Goal: Task Accomplishment & Management: Manage account settings

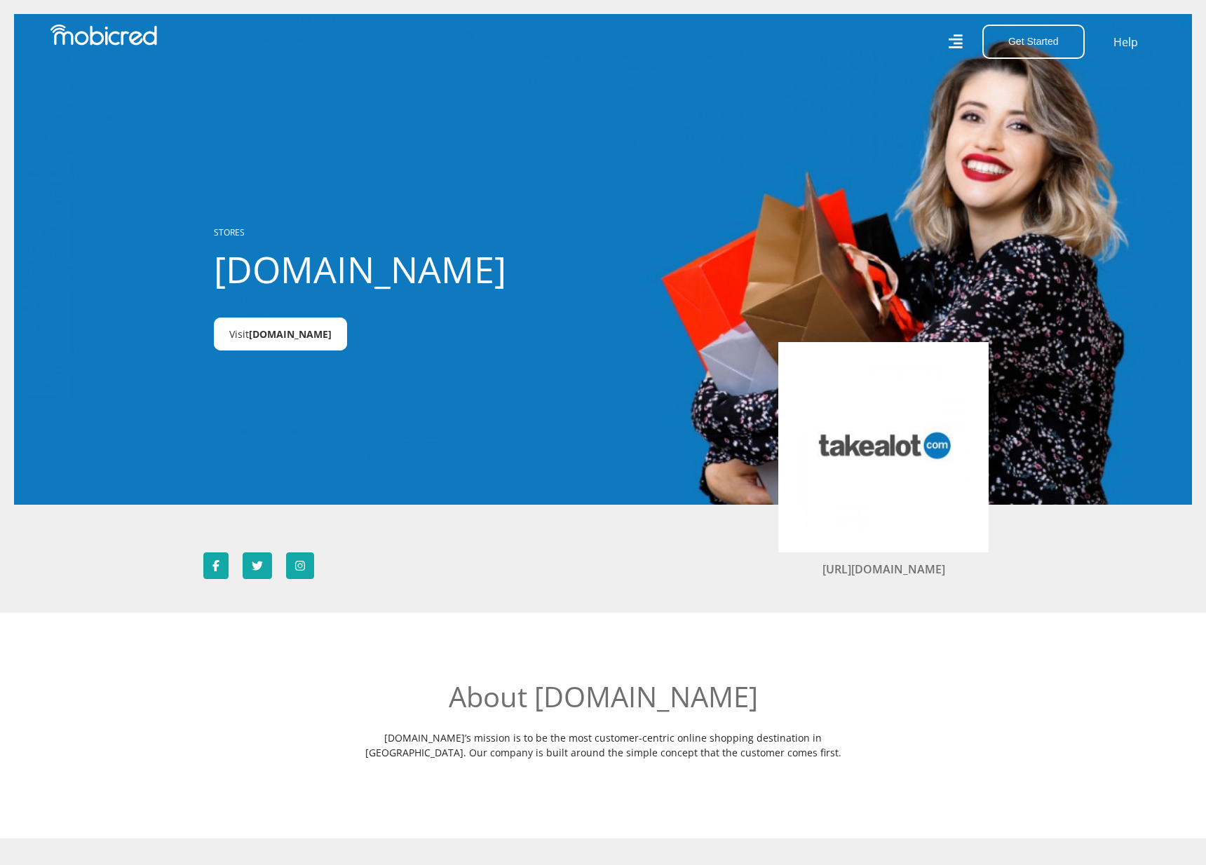
click at [257, 344] on link "Visit Takealot.credit" at bounding box center [280, 334] width 133 height 33
click at [1038, 46] on button "Get Started" at bounding box center [1033, 42] width 102 height 34
click at [1047, 98] on link "Account Holder Login" at bounding box center [1041, 94] width 117 height 18
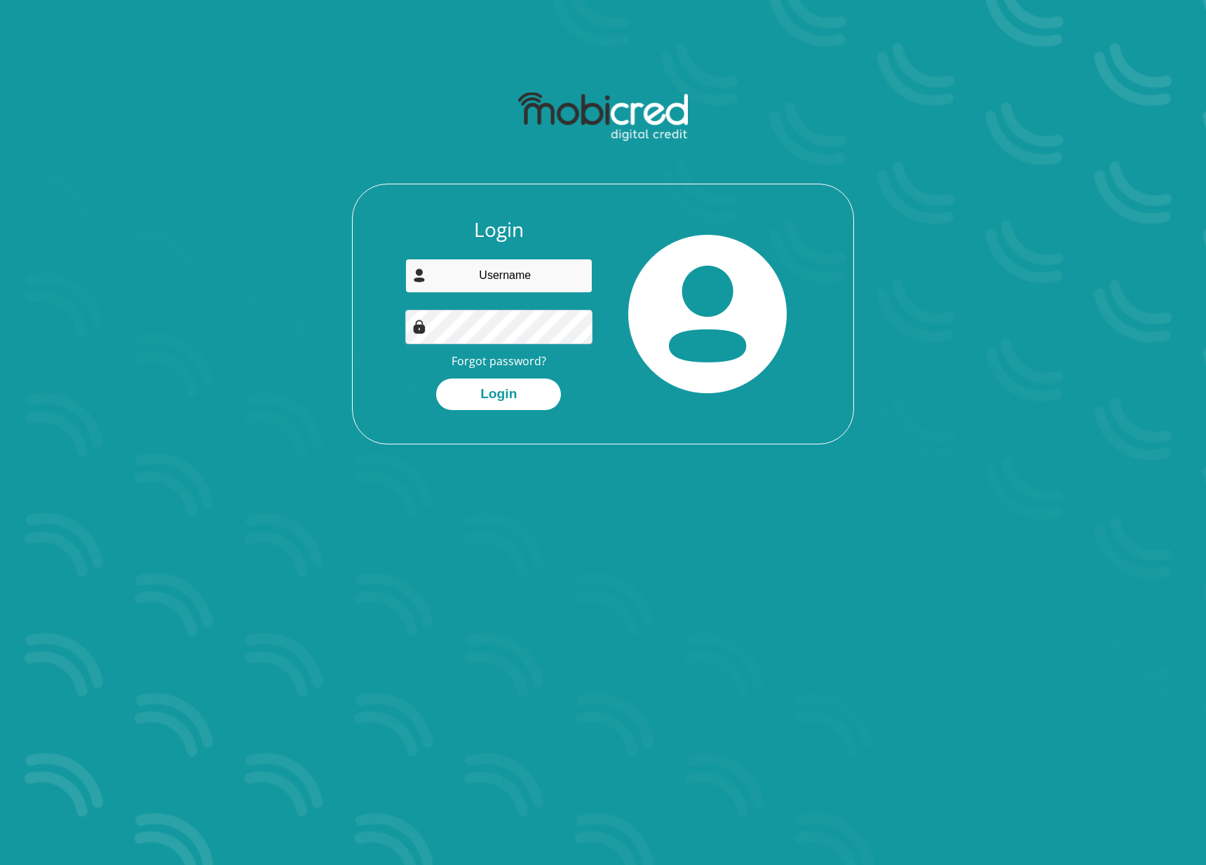
click at [513, 273] on input "email" at bounding box center [499, 276] width 188 height 34
type input "[PERSON_NAME][EMAIL_ADDRESS][DOMAIN_NAME]"
click at [520, 271] on input "[PERSON_NAME][EMAIL_ADDRESS][DOMAIN_NAME]" at bounding box center [499, 276] width 188 height 34
drag, startPoint x: 517, startPoint y: 391, endPoint x: 526, endPoint y: 370, distance: 23.6
click at [517, 391] on button "Login" at bounding box center [498, 395] width 125 height 32
